Goal: Navigation & Orientation: Go to known website

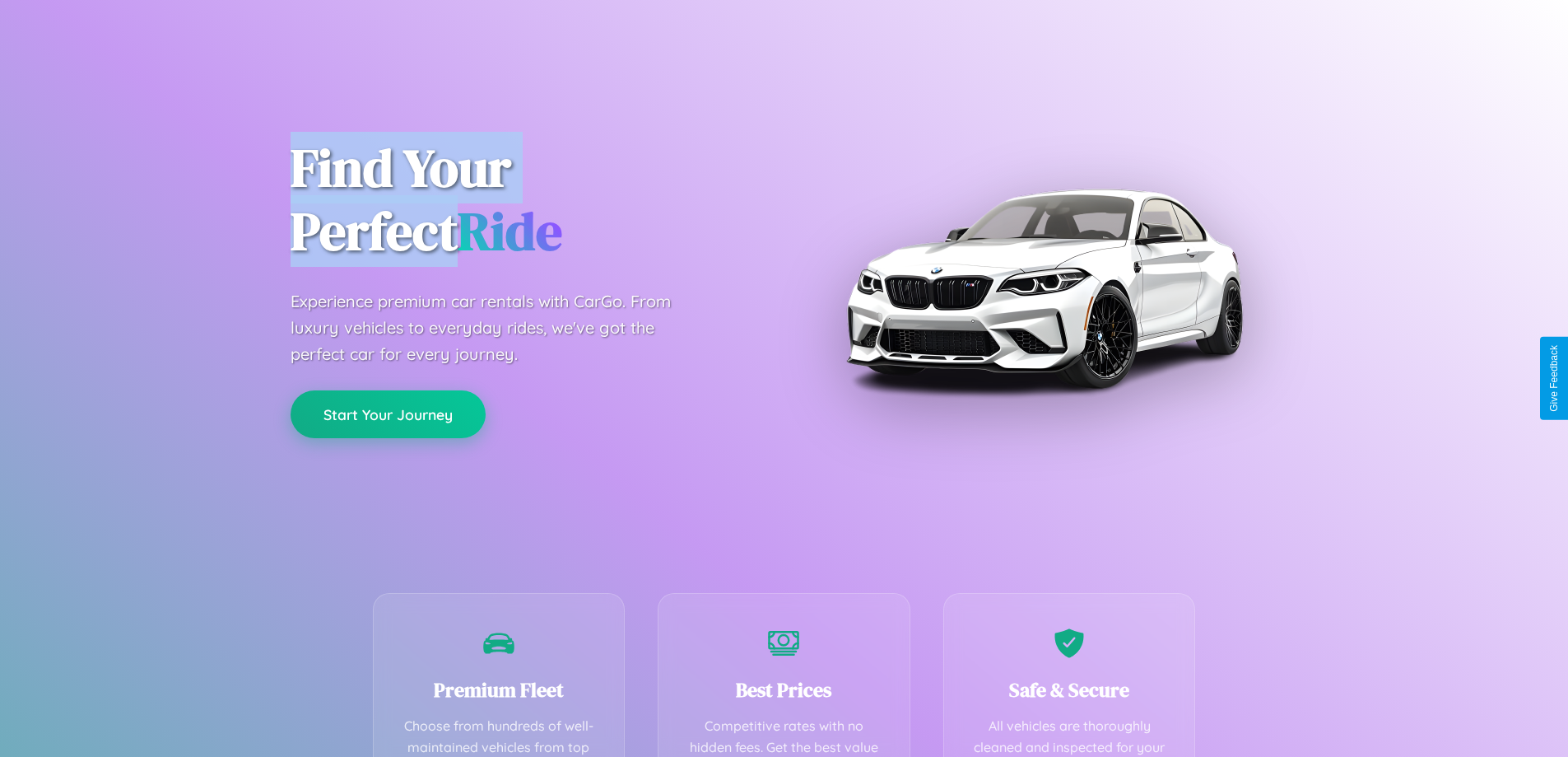
click at [388, 415] on button "Start Your Journey" at bounding box center [388, 413] width 195 height 48
click at [388, 414] on button "Start Your Journey" at bounding box center [388, 413] width 195 height 48
click at [388, 413] on button "Start Your Journey" at bounding box center [388, 413] width 195 height 48
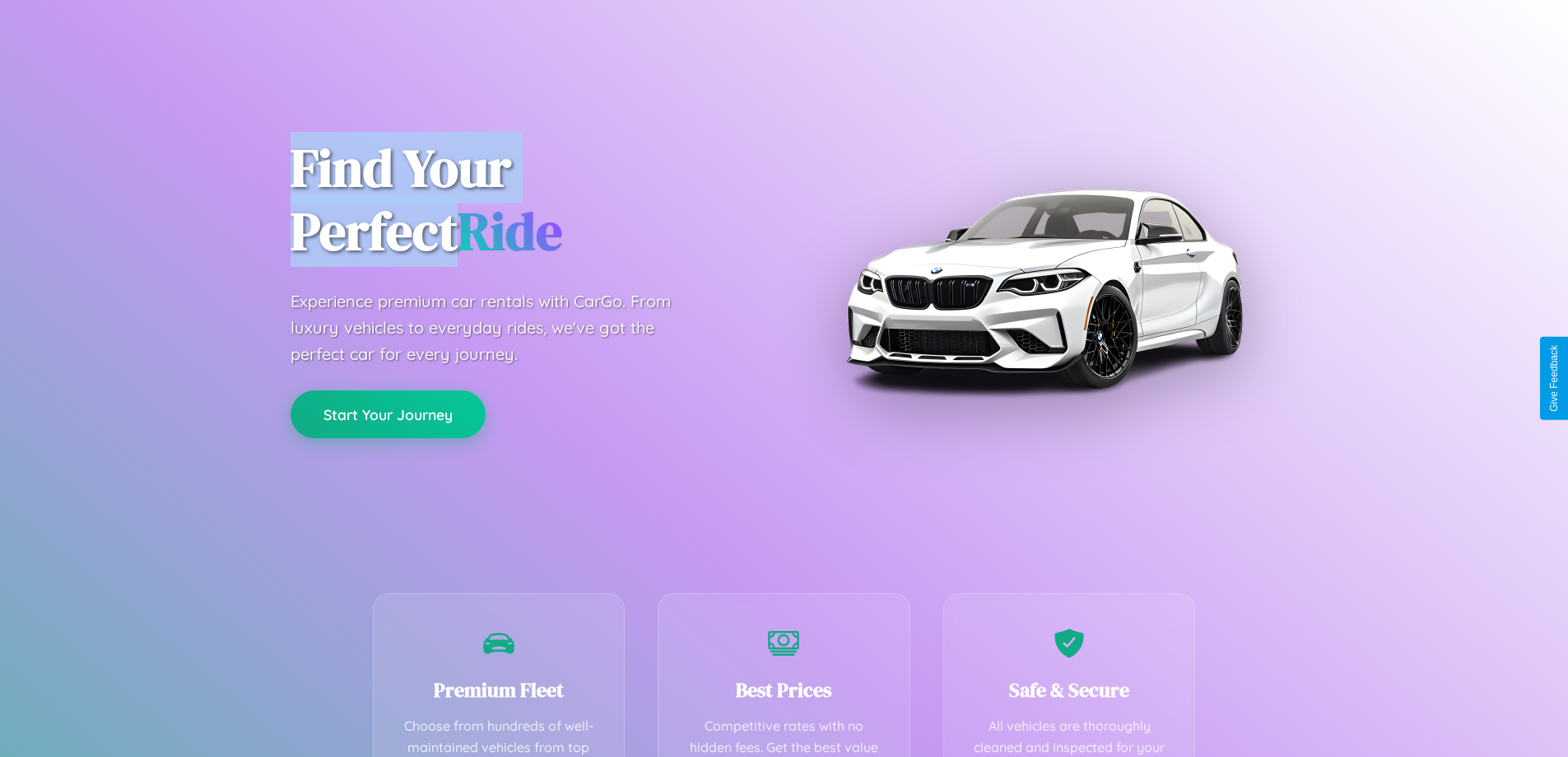
click at [388, 413] on button "Start Your Journey" at bounding box center [388, 413] width 195 height 48
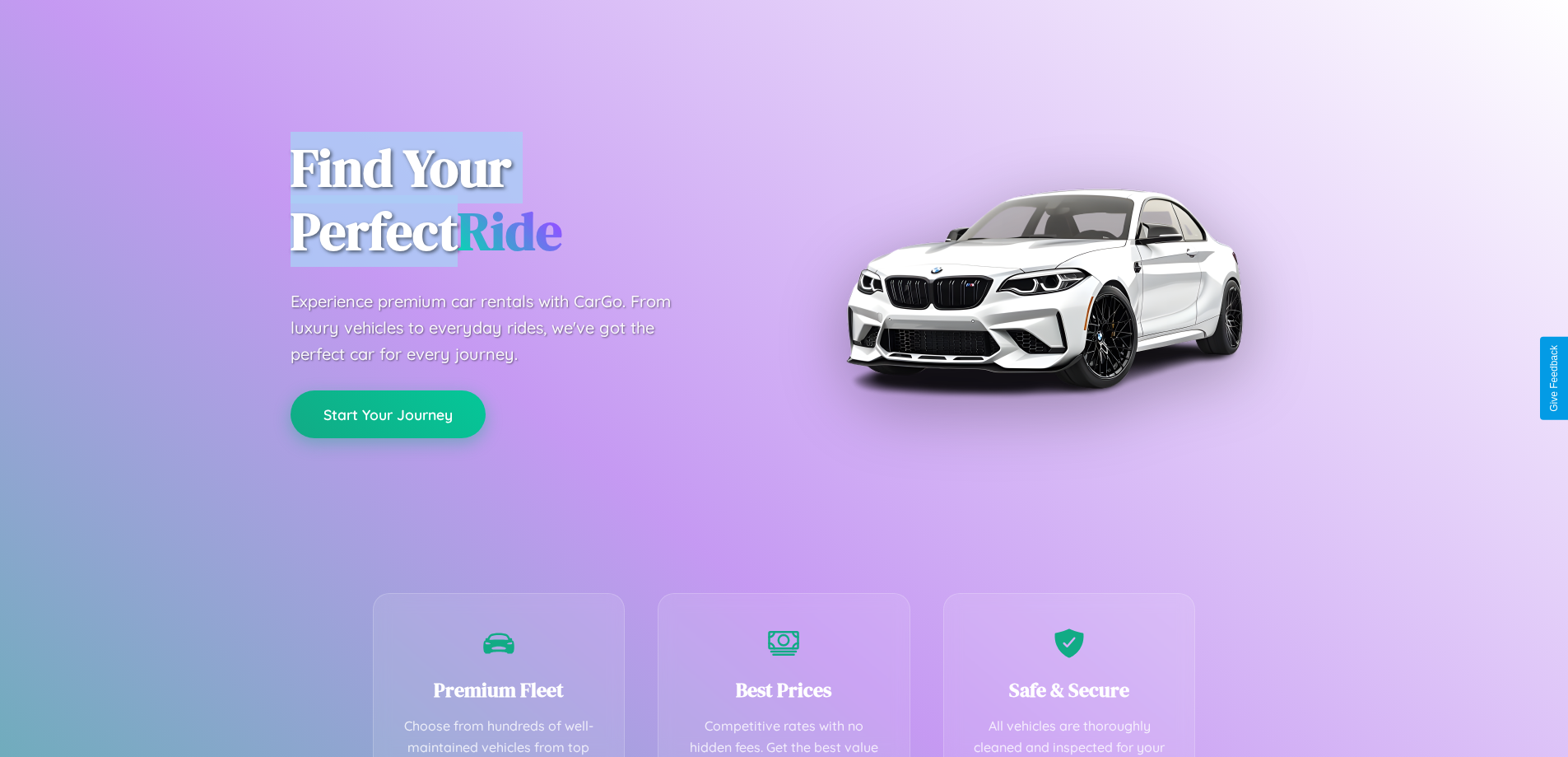
click at [388, 413] on button "Start Your Journey" at bounding box center [388, 413] width 195 height 48
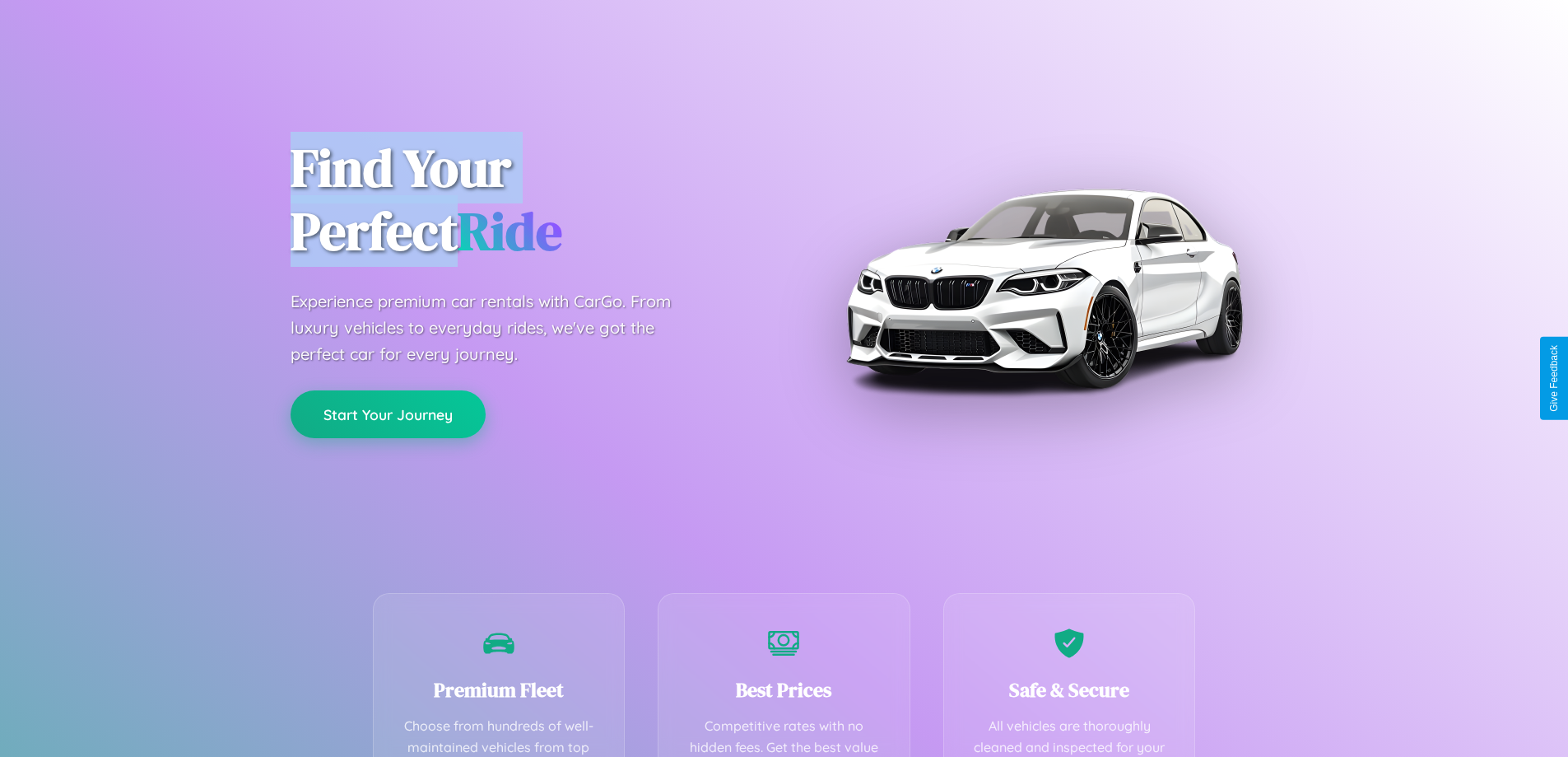
click at [388, 413] on button "Start Your Journey" at bounding box center [388, 413] width 195 height 48
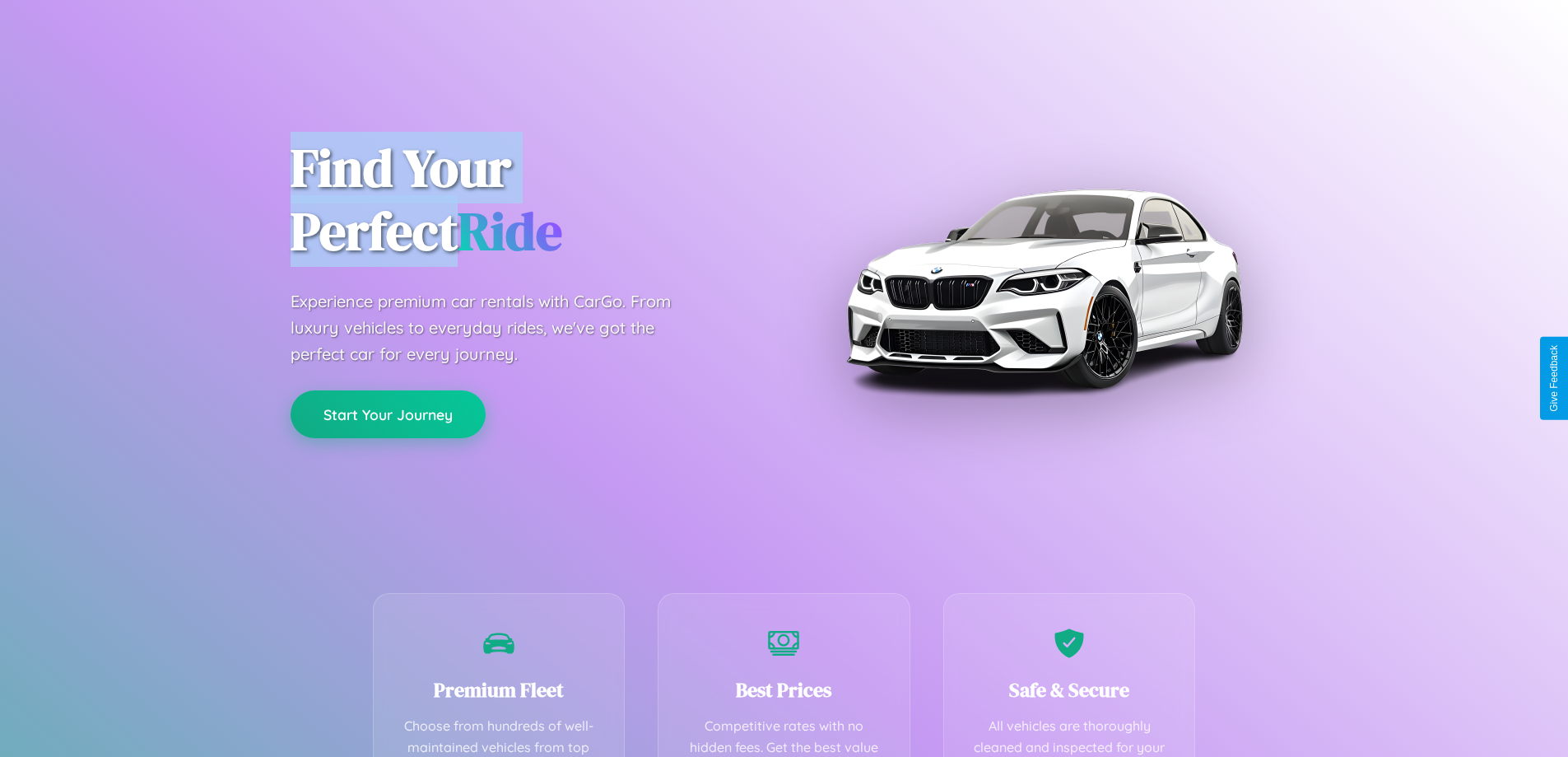
click at [388, 413] on button "Start Your Journey" at bounding box center [388, 413] width 195 height 48
